Goal: Task Accomplishment & Management: Use online tool/utility

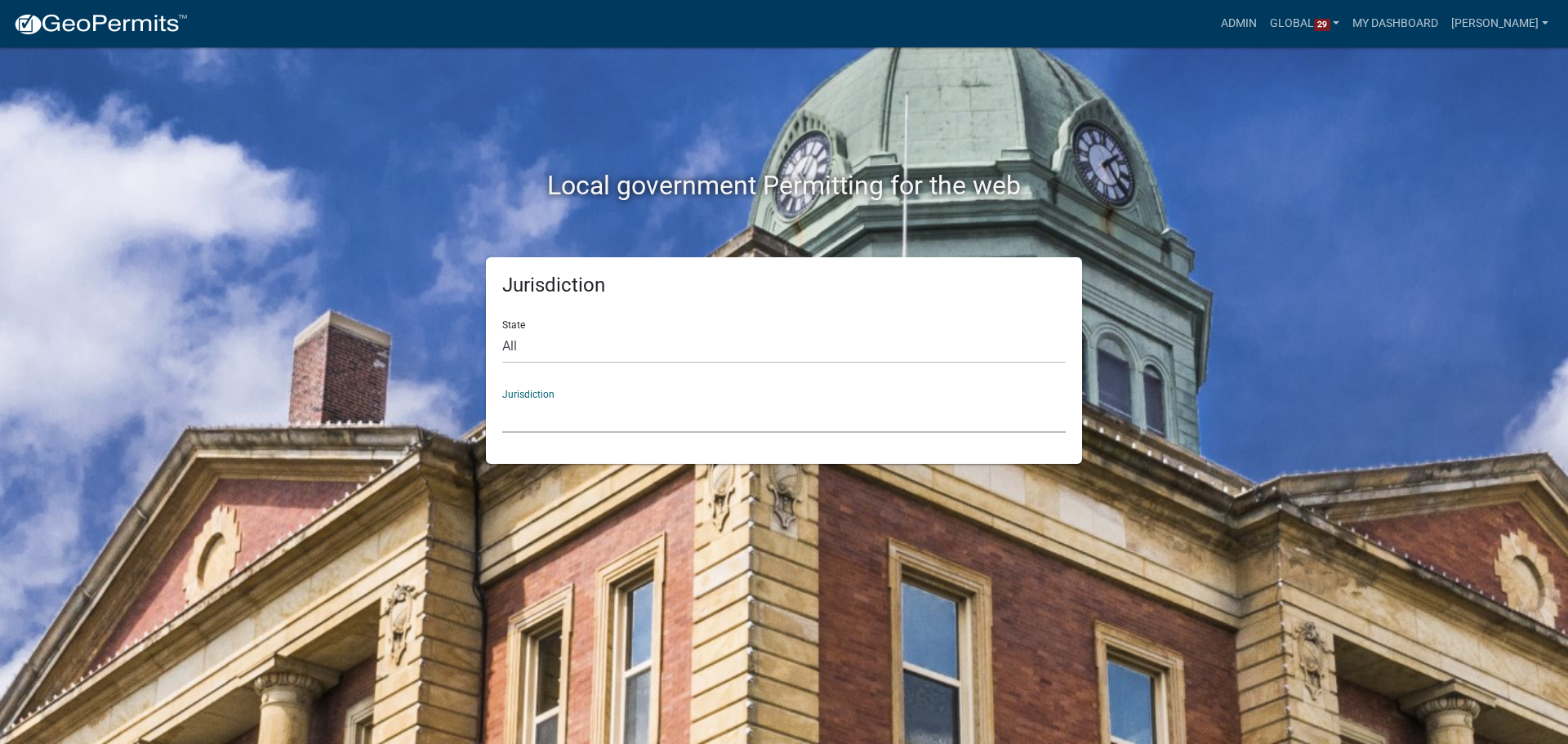
click at [533, 409] on select "[GEOGRAPHIC_DATA], [US_STATE] [GEOGRAPHIC_DATA], [US_STATE][PERSON_NAME][GEOGRA…" at bounding box center [784, 416] width 563 height 34
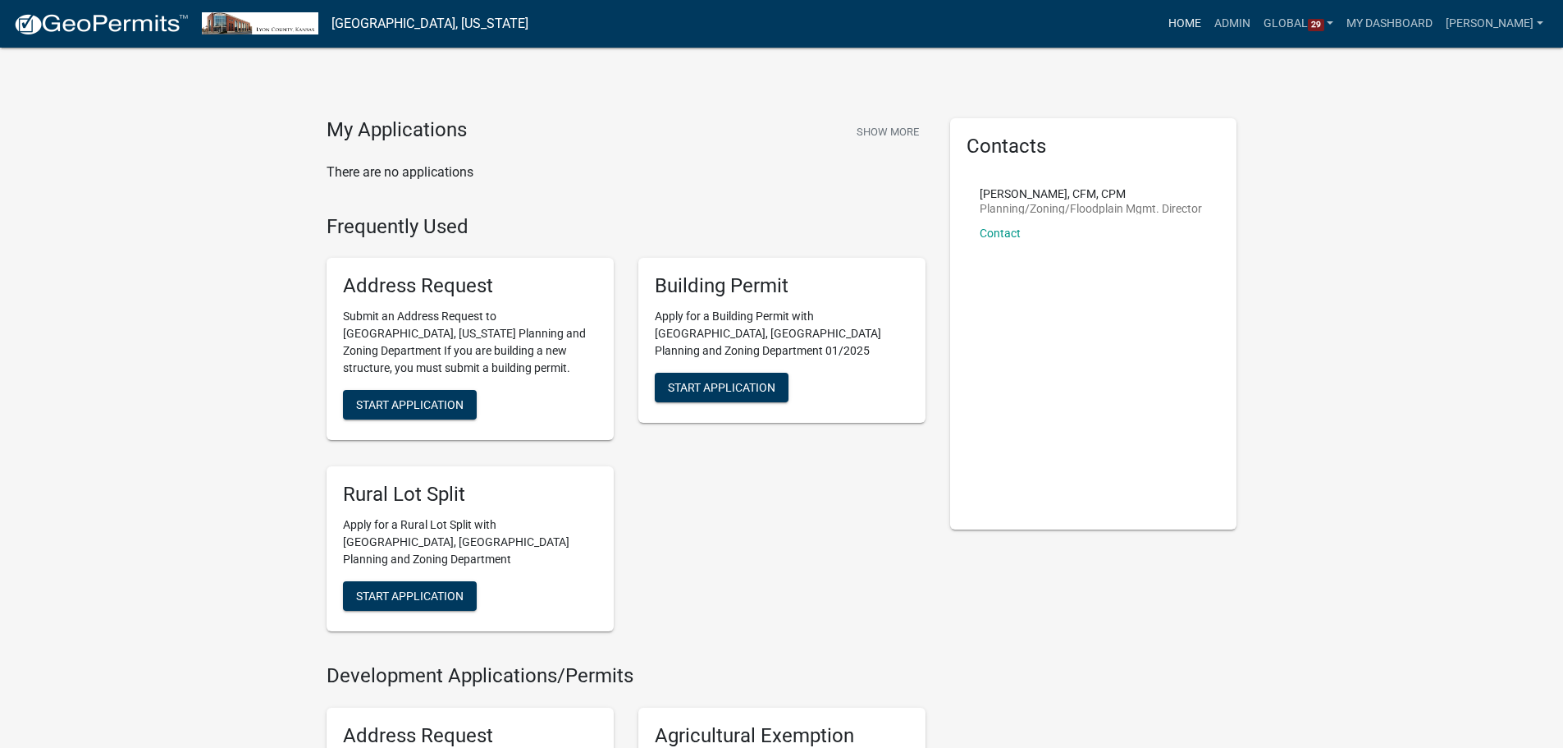
click at [1208, 20] on link "Home" at bounding box center [1185, 23] width 46 height 31
click at [1204, 25] on link "Home" at bounding box center [1185, 23] width 46 height 31
click at [1202, 25] on link "Home" at bounding box center [1185, 23] width 46 height 31
click at [102, 25] on img at bounding box center [101, 24] width 176 height 25
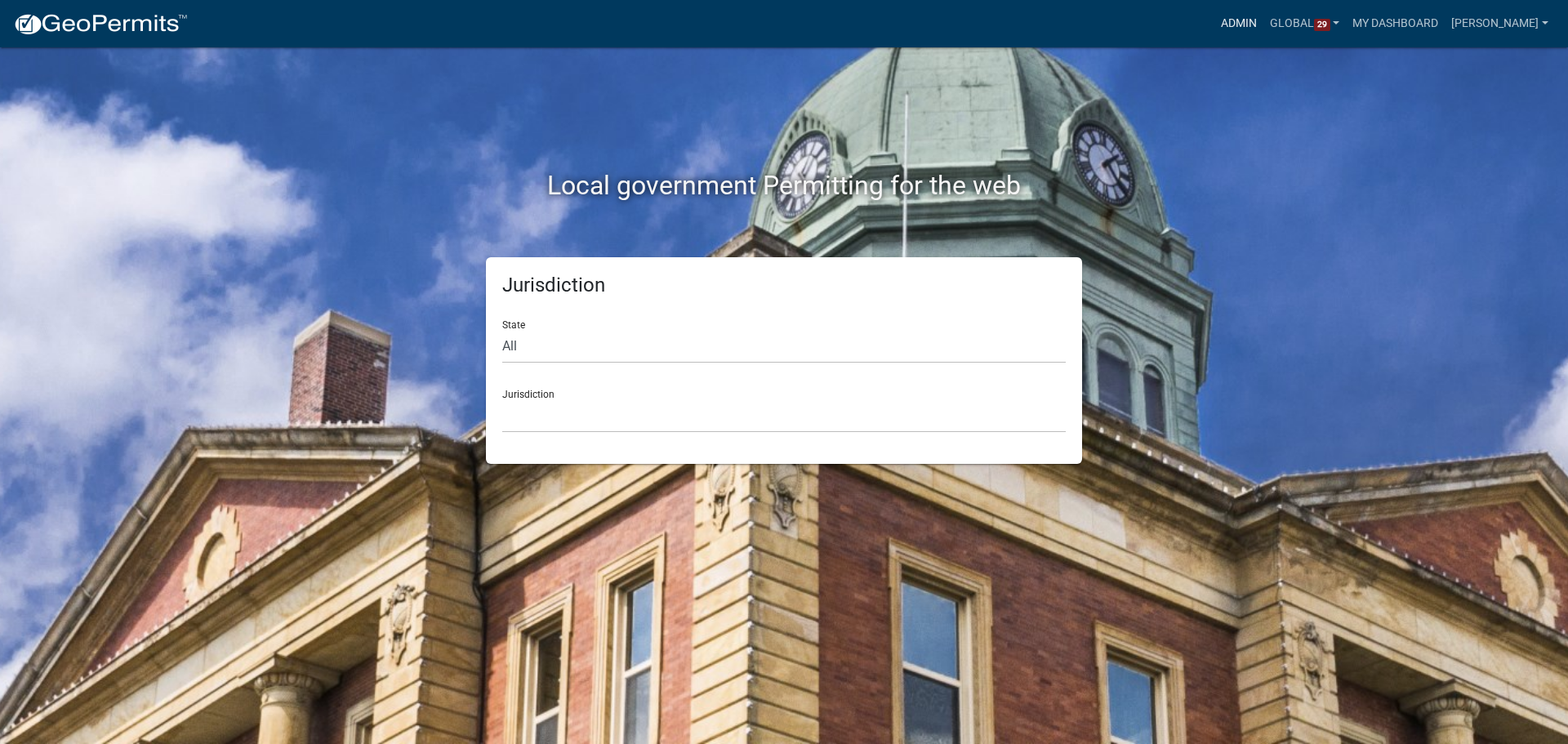
click at [1264, 24] on link "Admin" at bounding box center [1238, 23] width 49 height 31
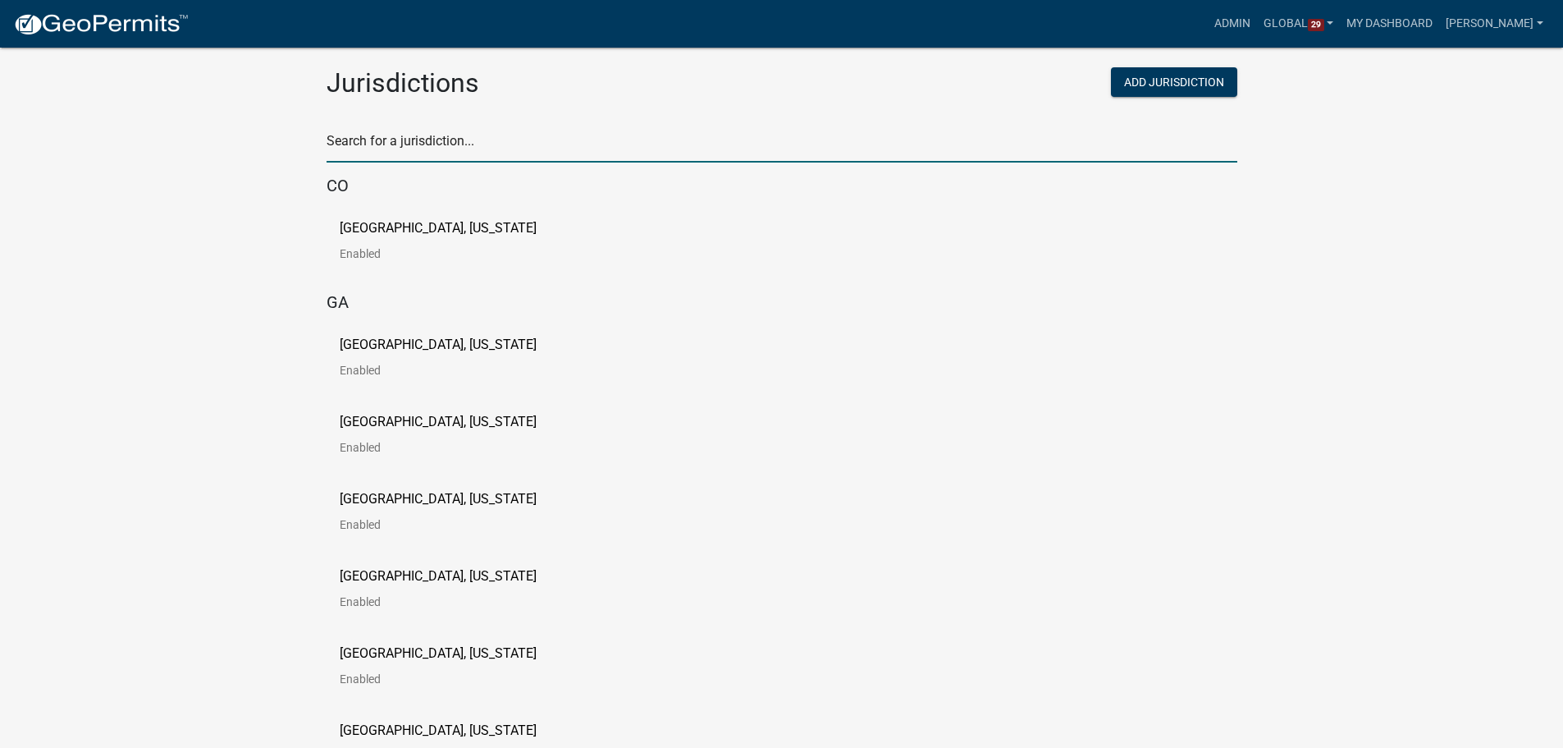
click at [499, 140] on input "text" at bounding box center [782, 146] width 911 height 34
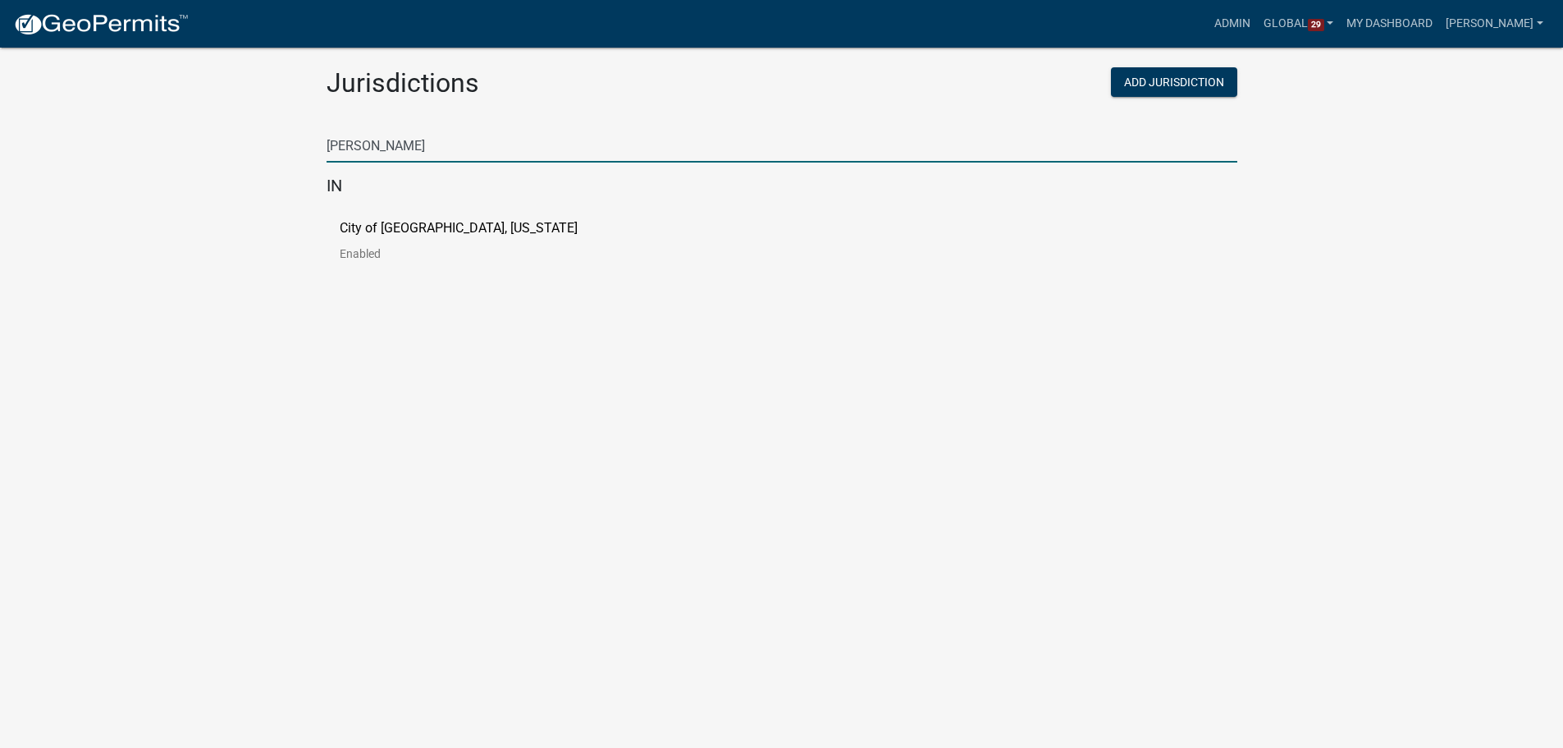
type input "[PERSON_NAME]"
click at [442, 228] on p "City of [GEOGRAPHIC_DATA], [US_STATE]" at bounding box center [459, 228] width 238 height 13
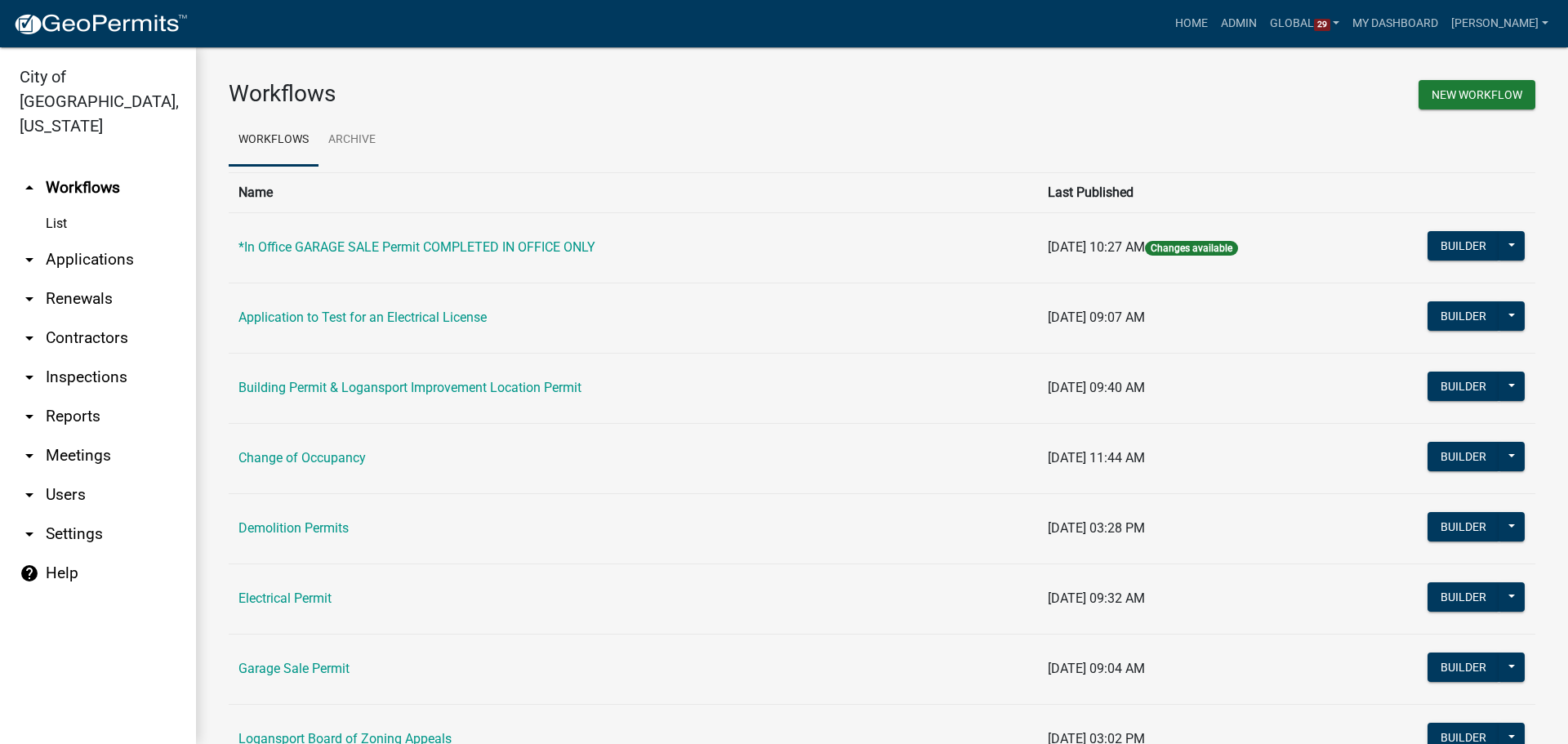
click at [42, 397] on link "arrow_drop_down Reports" at bounding box center [98, 416] width 196 height 39
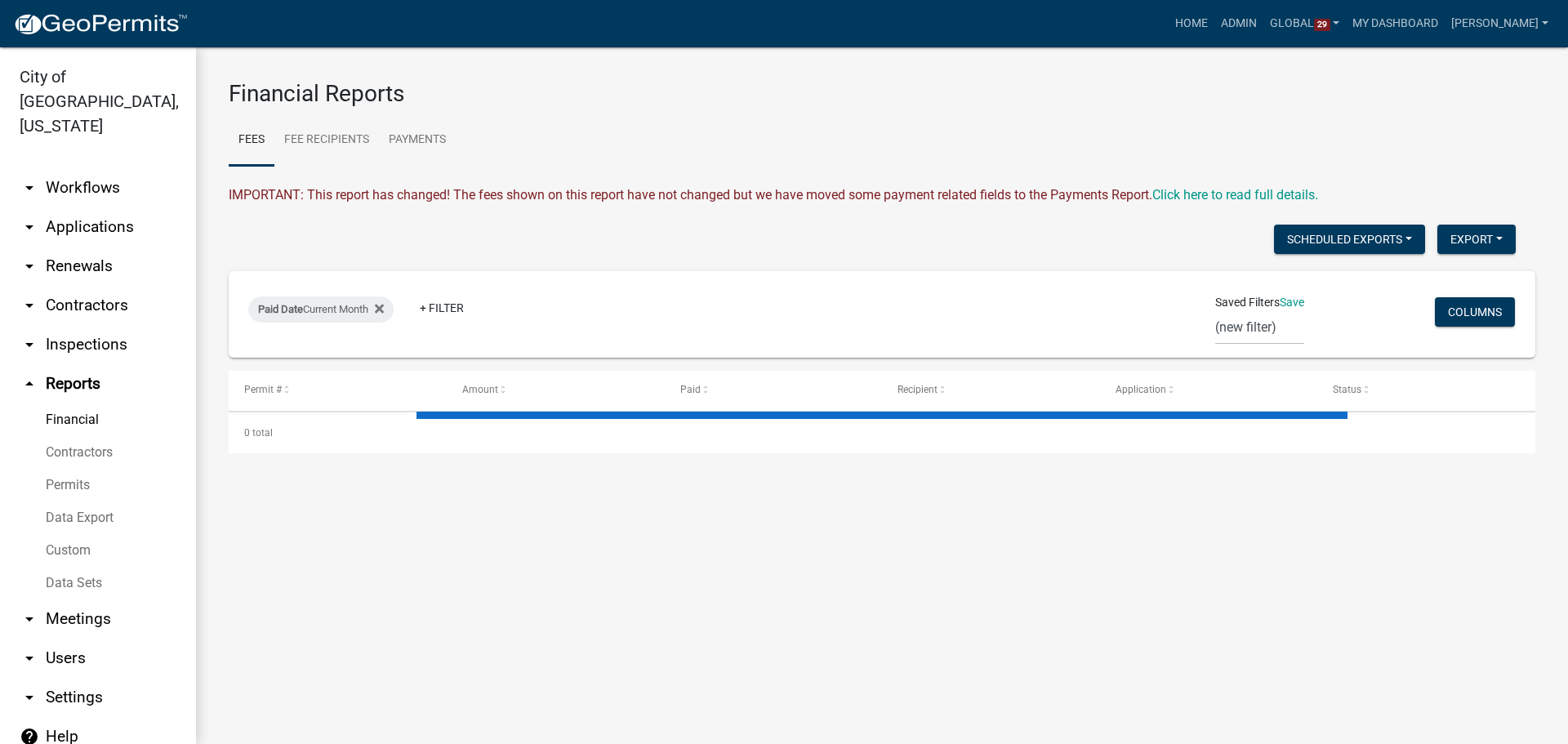
click at [79, 501] on link "Data Export" at bounding box center [98, 517] width 196 height 33
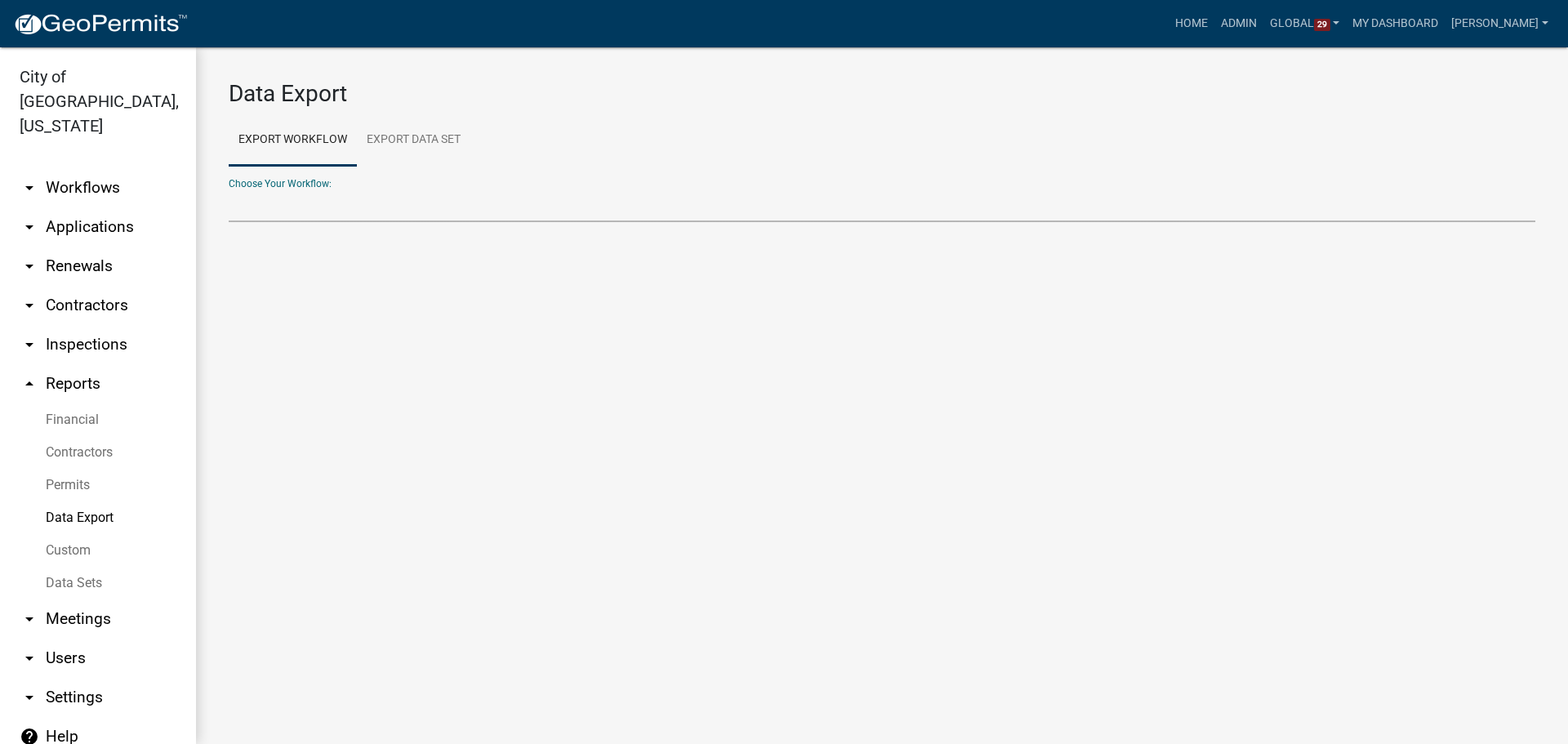
click at [332, 203] on select "Choose Your Workflow:" at bounding box center [882, 206] width 1306 height 34
click at [344, 189] on select "Choose Your Workflow:" at bounding box center [882, 206] width 1306 height 34
click at [352, 199] on select "Choose Your Workflow:" at bounding box center [882, 206] width 1306 height 34
click at [352, 199] on select "*In Office GARAGE SALE Permit COMPLETED IN OFFICE ONLY Application to Test for …" at bounding box center [882, 206] width 1306 height 34
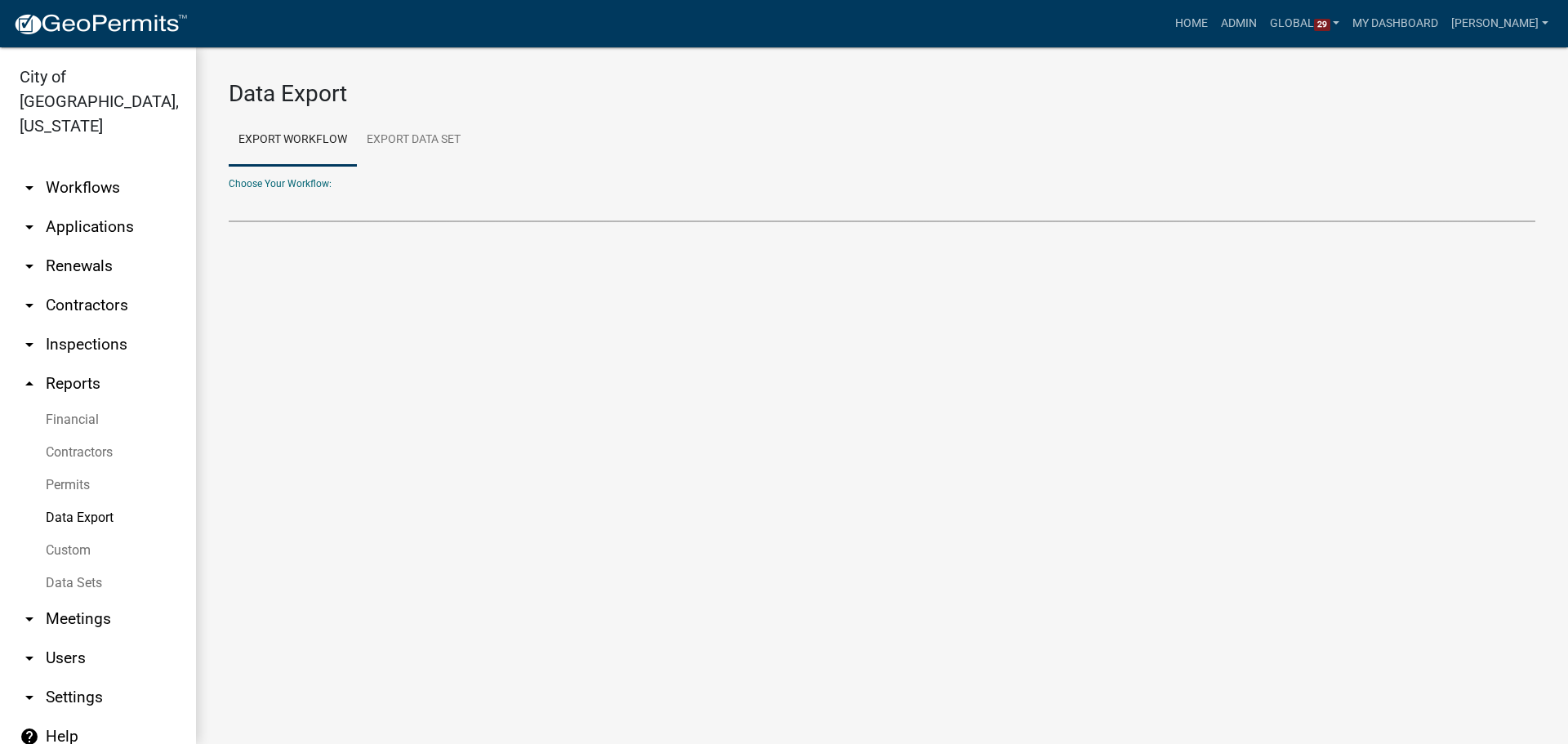
select select "4: Object"
click at [229, 189] on select "*In Office GARAGE SALE Permit COMPLETED IN OFFICE ONLY Application to Test for …" at bounding box center [882, 206] width 1306 height 34
select select "0: null"
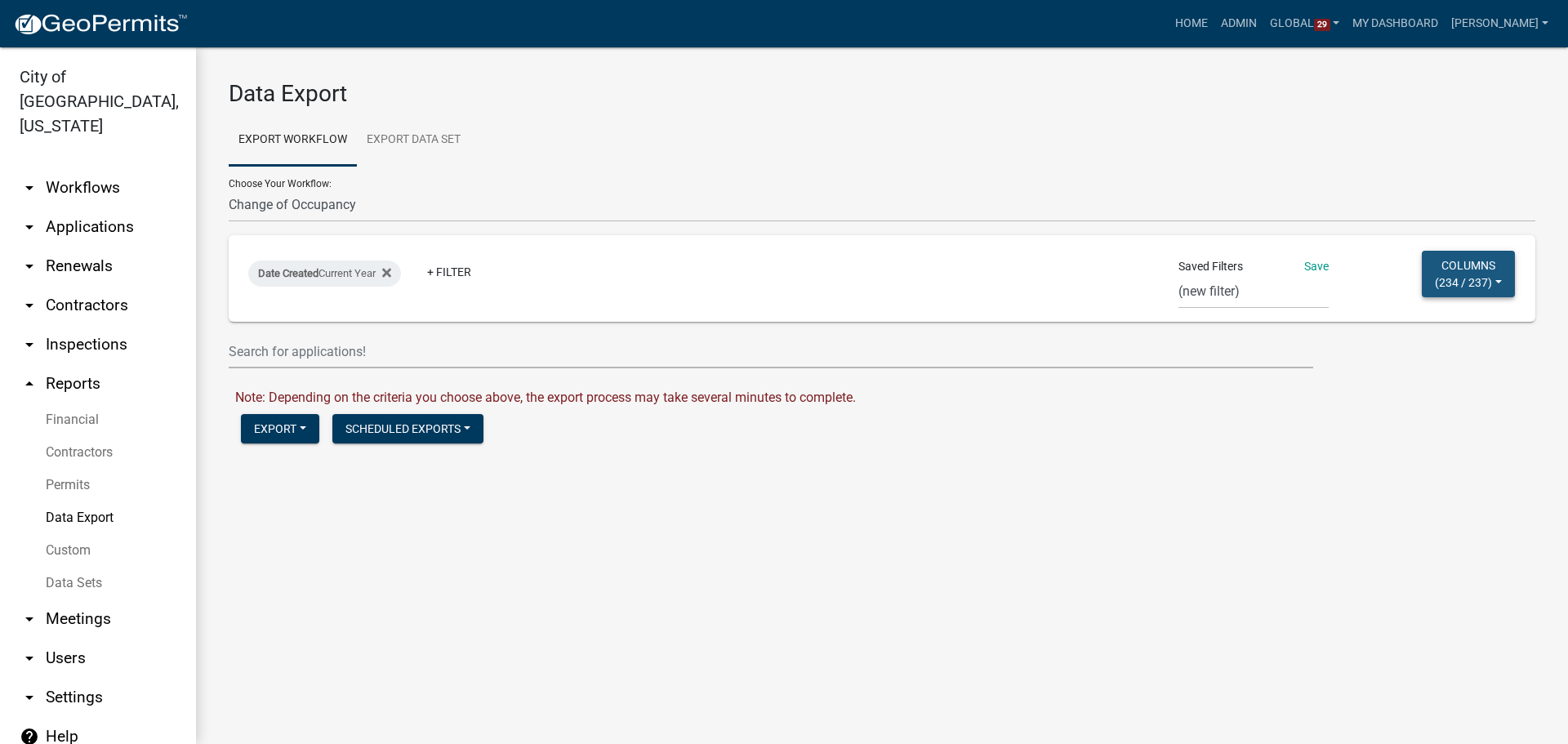
click at [1488, 276] on button "Columns ( 234 / 237 )" at bounding box center [1469, 274] width 94 height 47
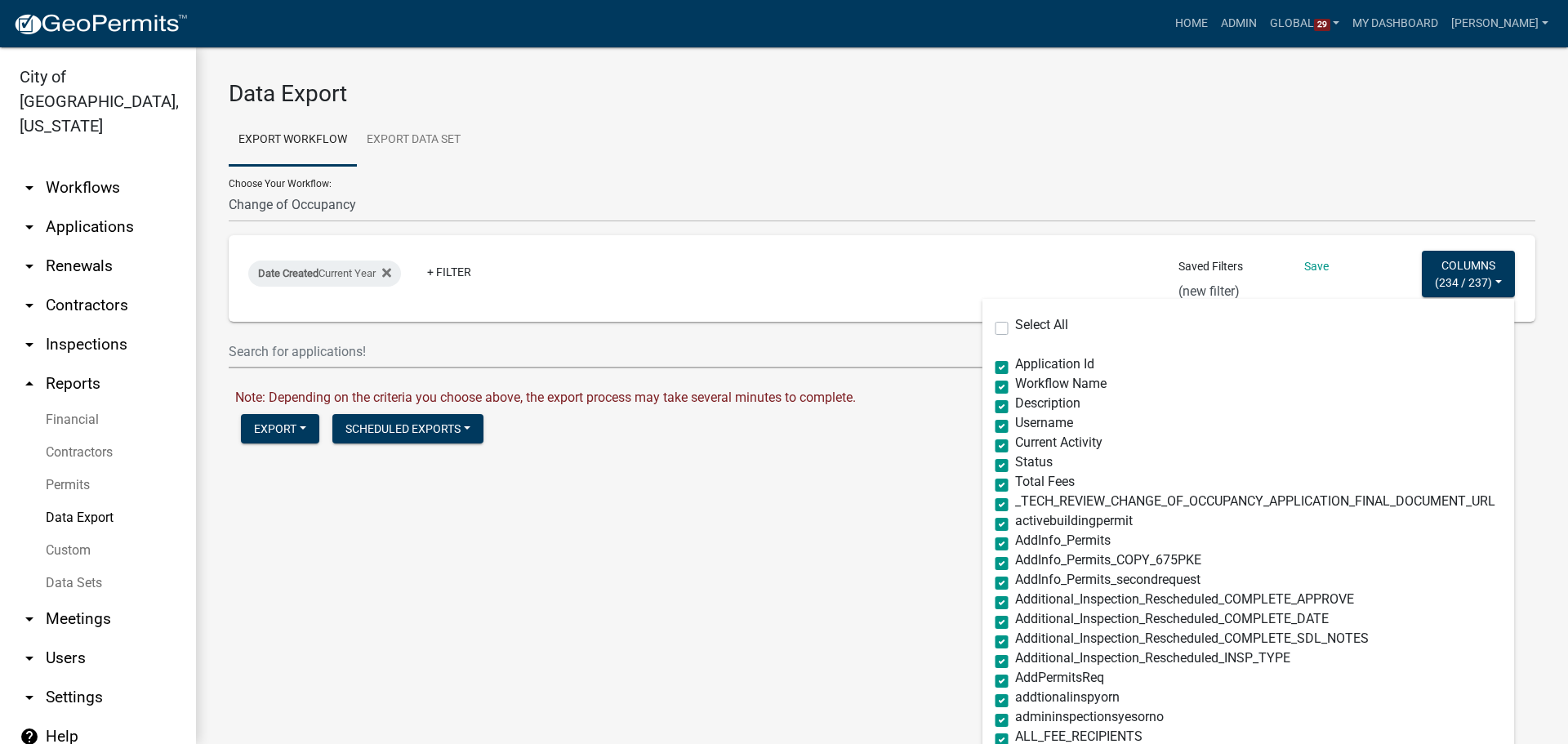
click at [1015, 322] on label "Select All" at bounding box center [1041, 324] width 53 height 13
click at [1015, 322] on input "Select All" at bounding box center [1020, 323] width 11 height 11
checkbox input "true"
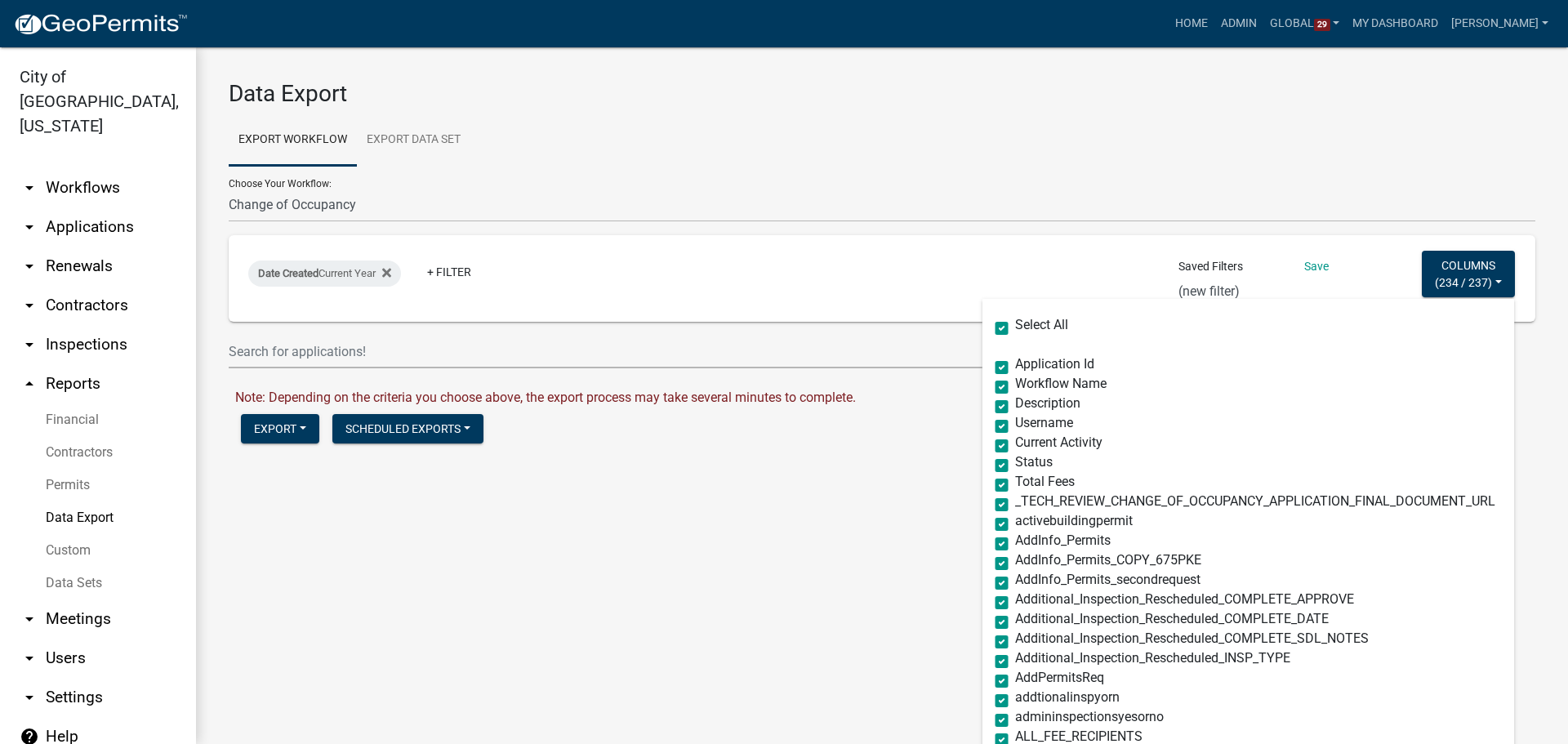
checkbox input "true"
